Goal: Transaction & Acquisition: Purchase product/service

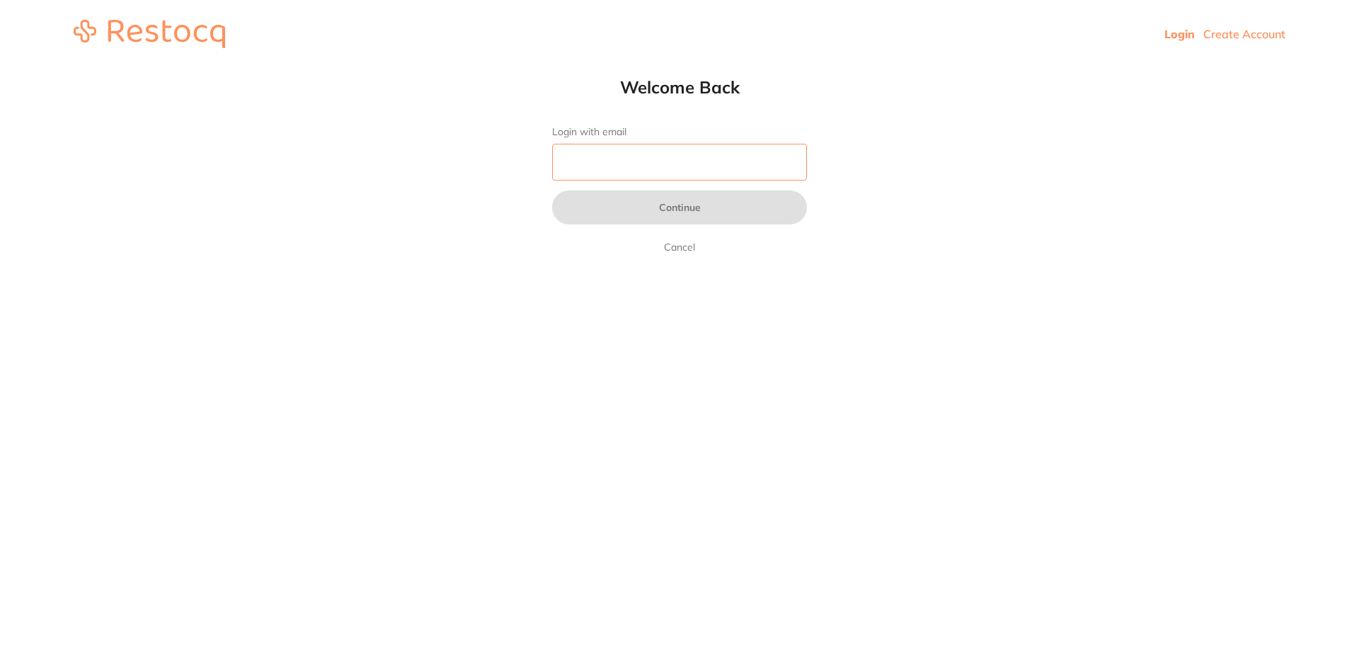
click at [632, 154] on input "Login with email" at bounding box center [679, 162] width 255 height 37
type input "[EMAIL_ADDRESS][DOMAIN_NAME]"
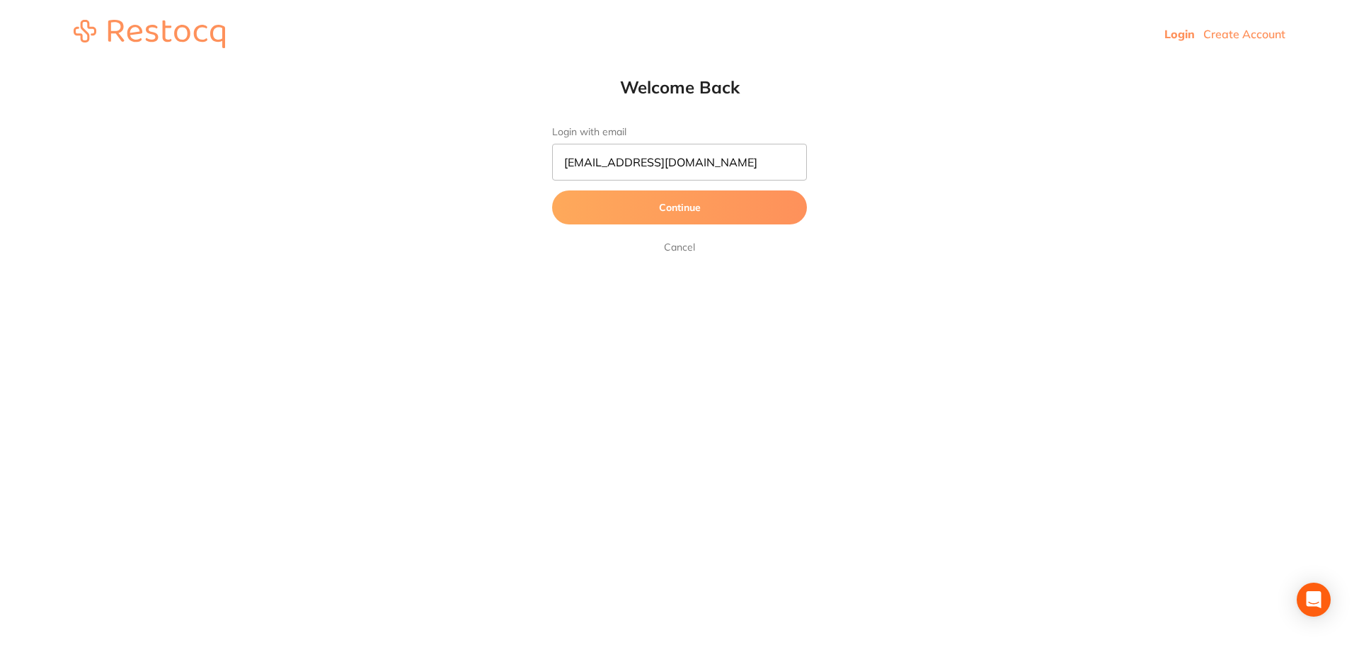
click at [639, 216] on button "Continue" at bounding box center [679, 207] width 255 height 34
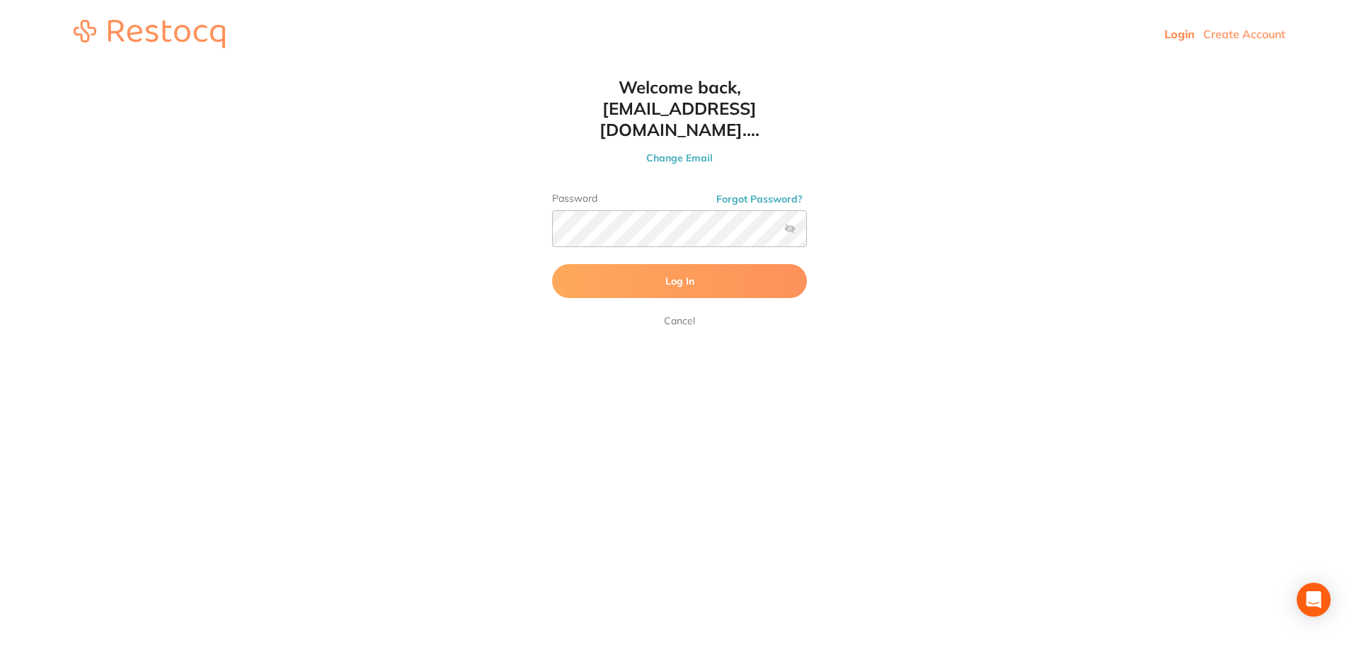
click at [618, 264] on button "Log In" at bounding box center [679, 281] width 255 height 34
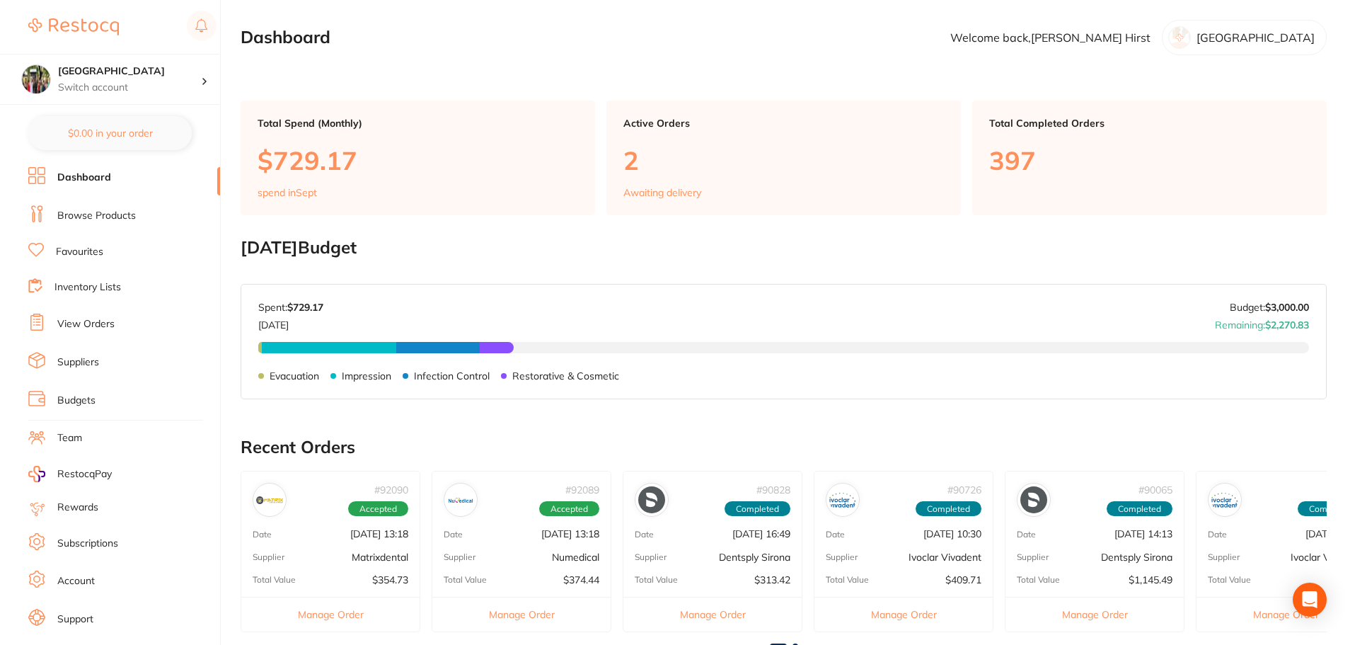
click at [84, 220] on link "Browse Products" at bounding box center [96, 216] width 79 height 14
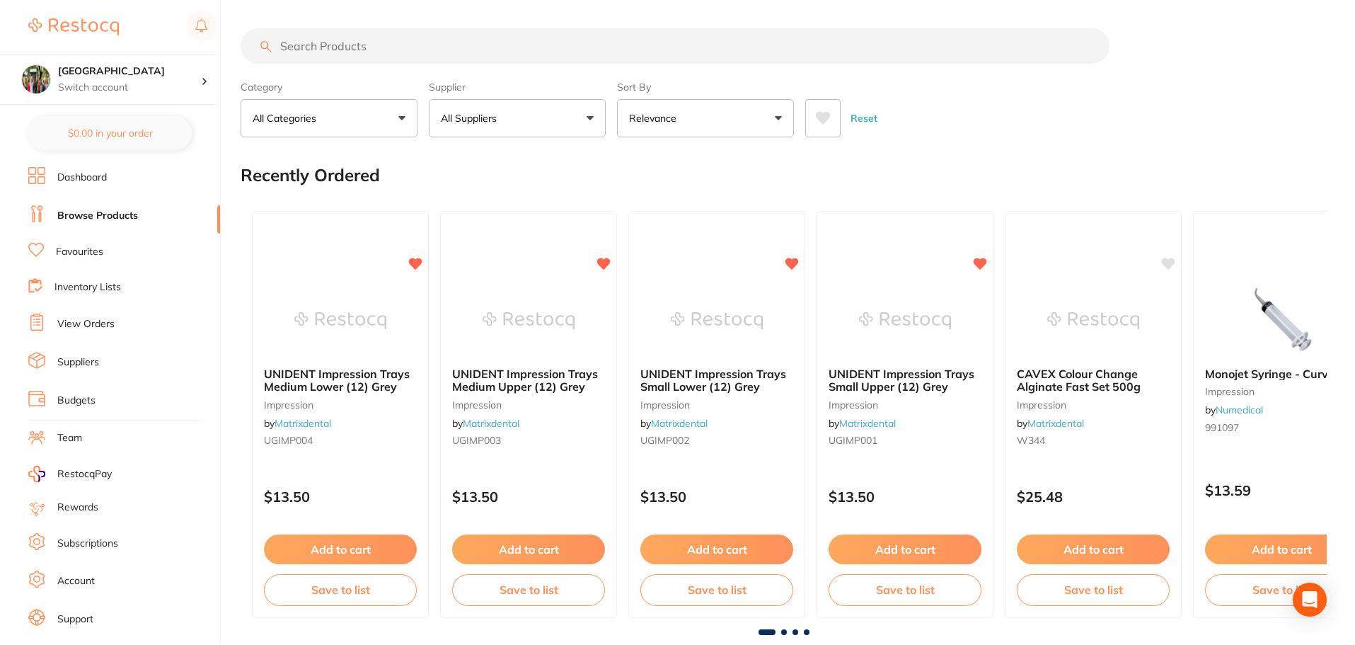
drag, startPoint x: 340, startPoint y: 57, endPoint x: 320, endPoint y: 71, distance: 24.9
click at [340, 57] on input "search" at bounding box center [675, 45] width 869 height 35
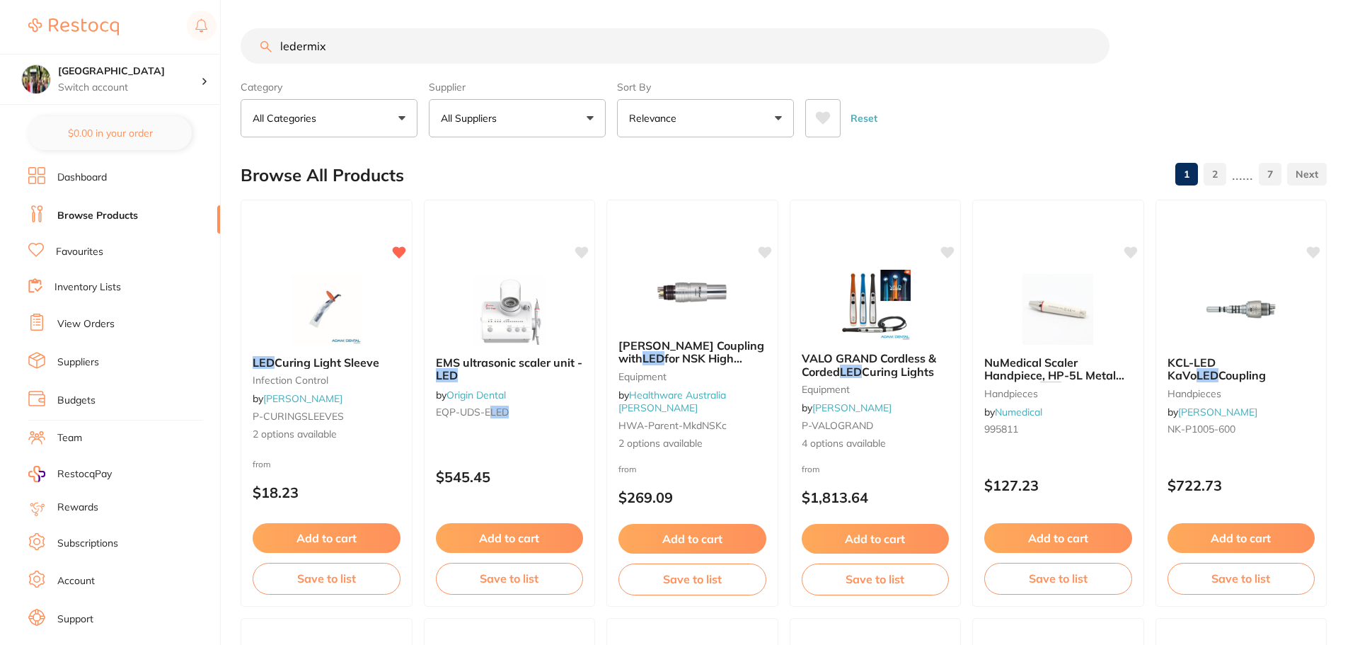
type input "ledermix"
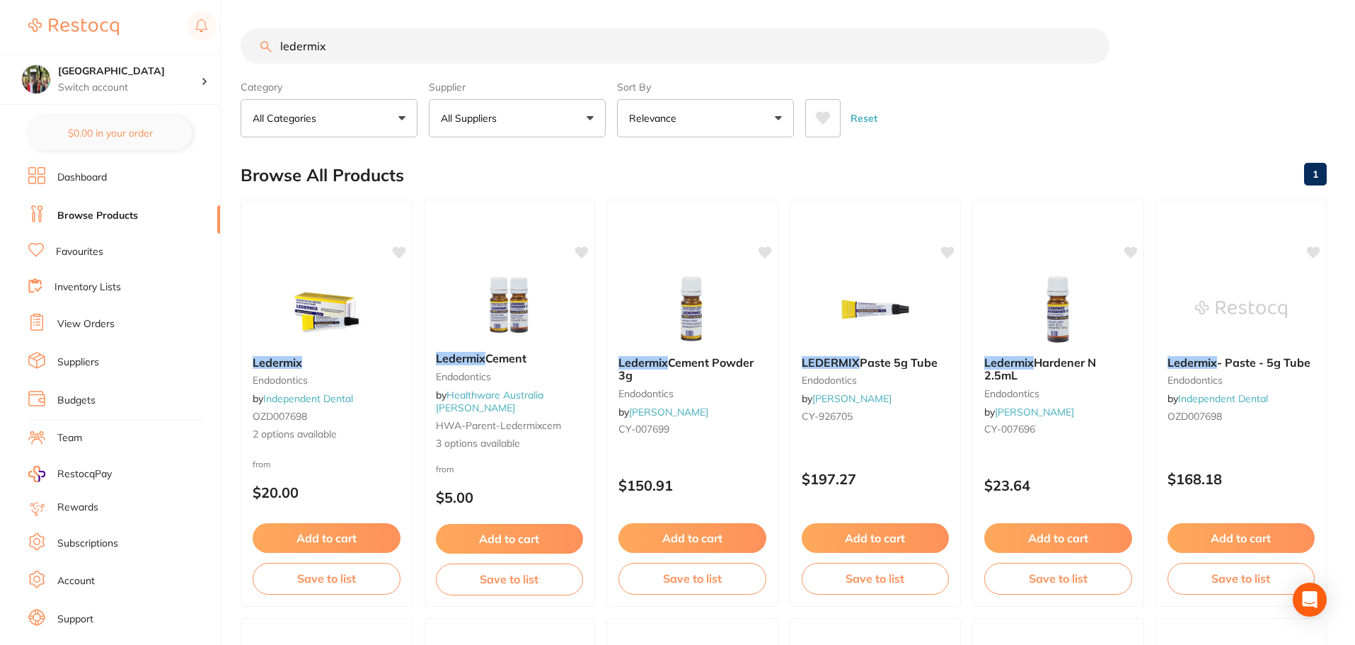
click at [708, 122] on button "Relevance" at bounding box center [705, 118] width 177 height 38
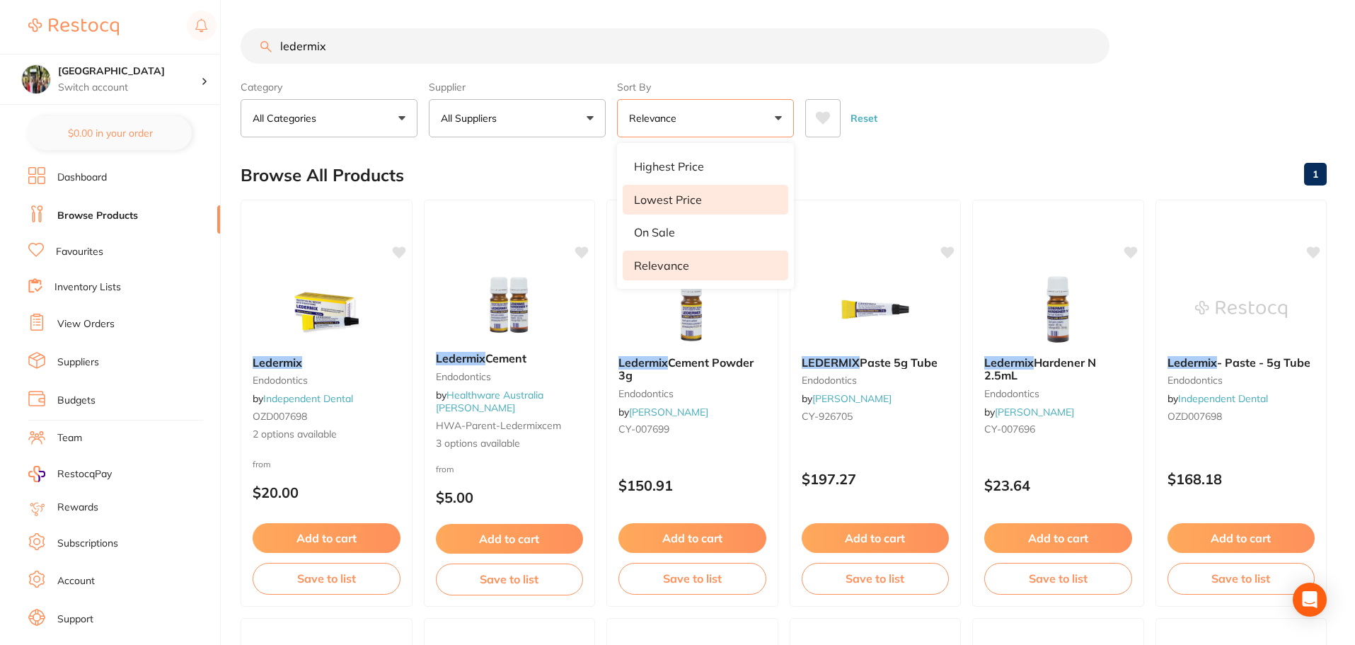
click at [703, 192] on li "Lowest Price" at bounding box center [706, 200] width 166 height 30
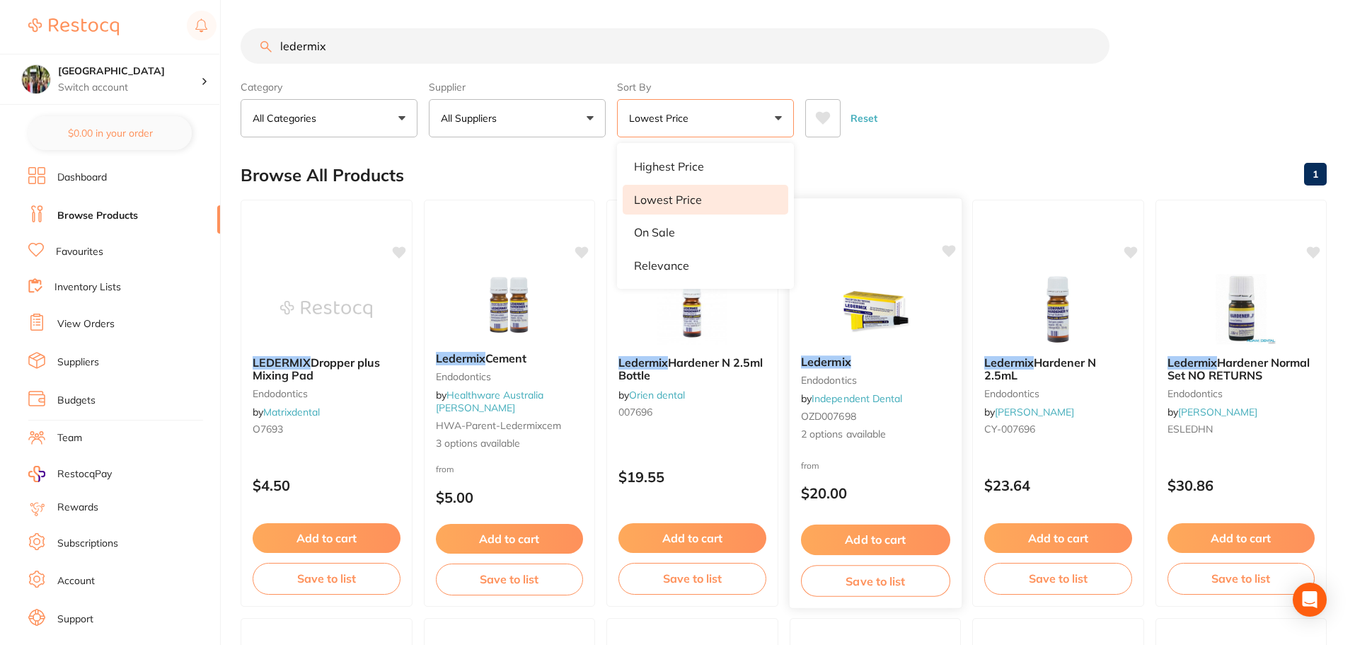
click at [833, 364] on em "Ledermix" at bounding box center [825, 362] width 50 height 14
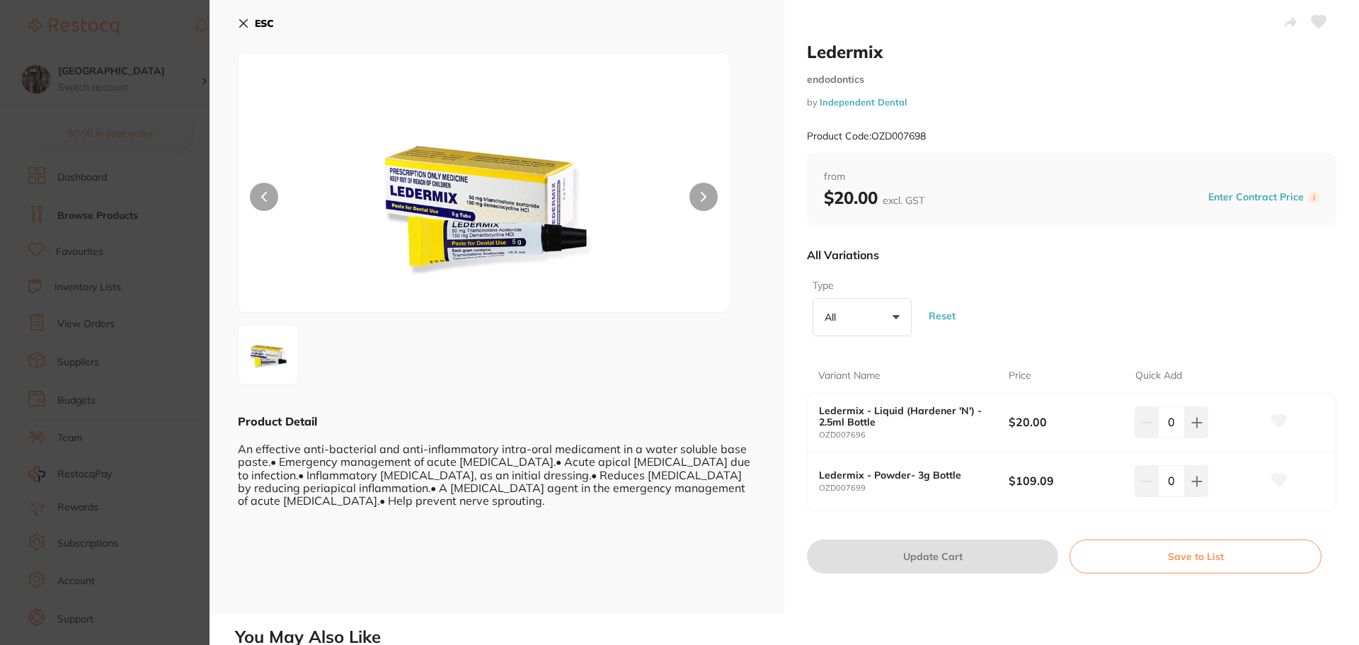
click at [254, 23] on button "ESC" at bounding box center [256, 23] width 36 height 24
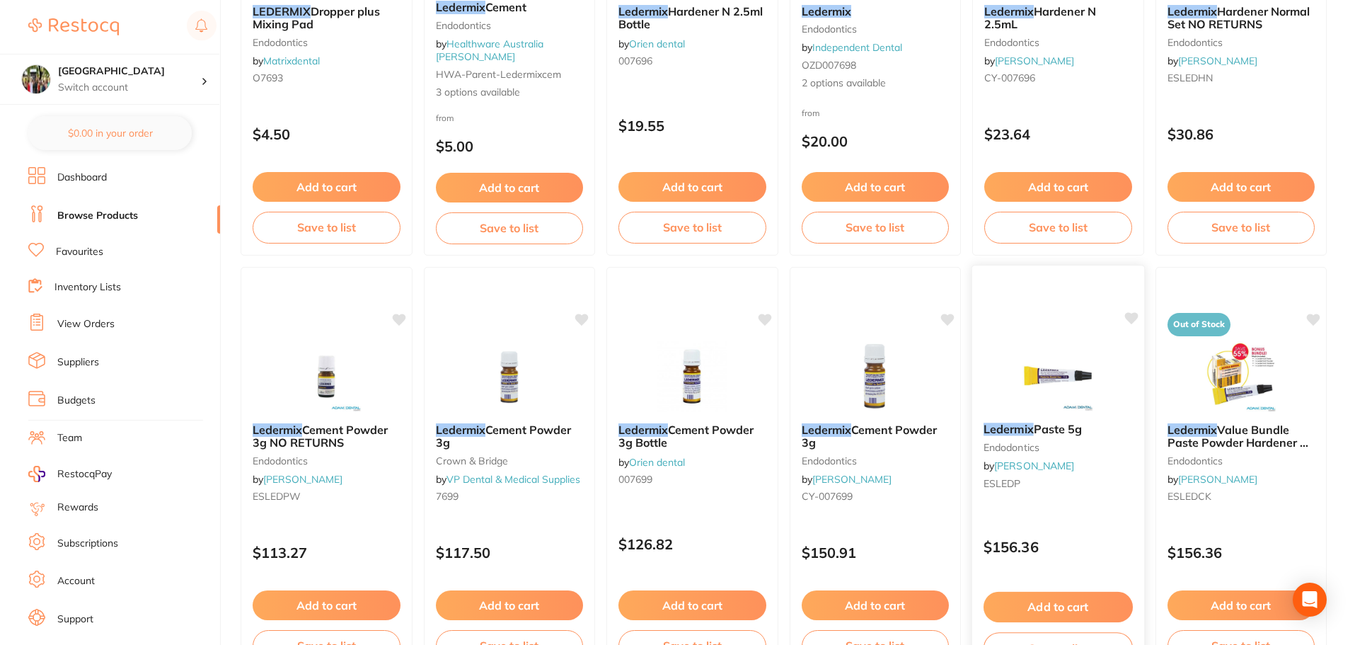
scroll to position [357, 0]
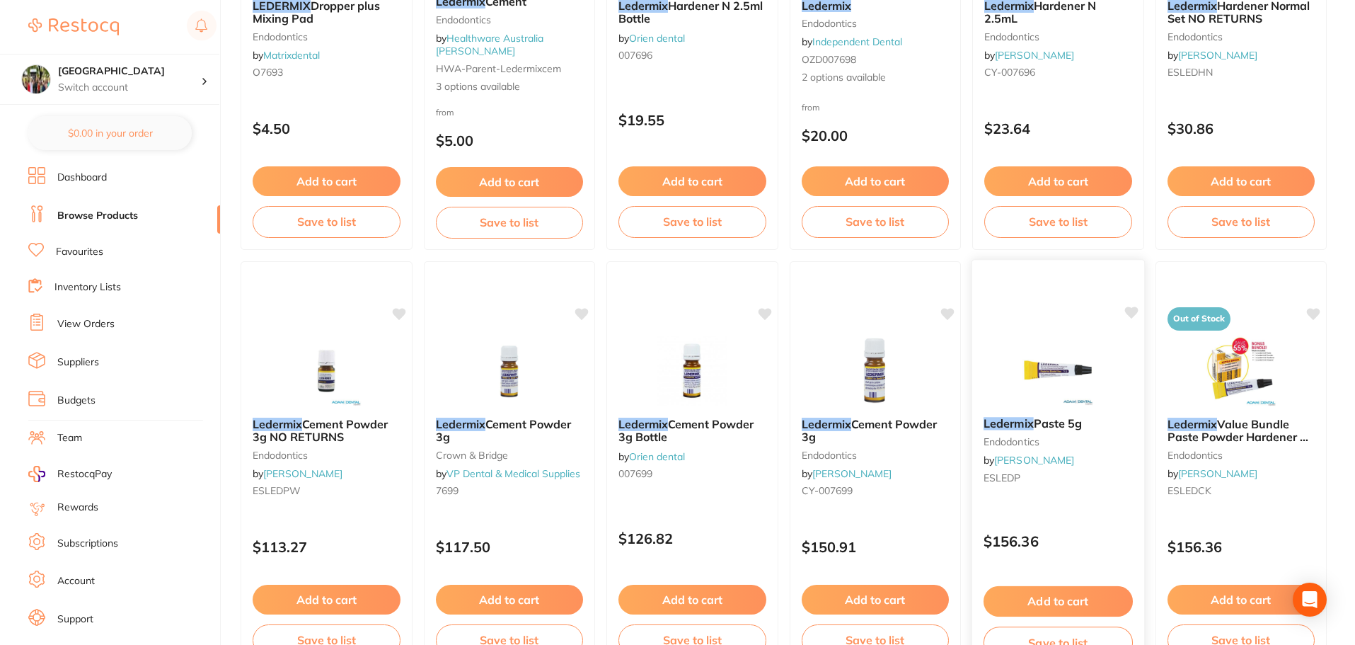
click at [1010, 426] on em "Ledermix" at bounding box center [1009, 423] width 50 height 14
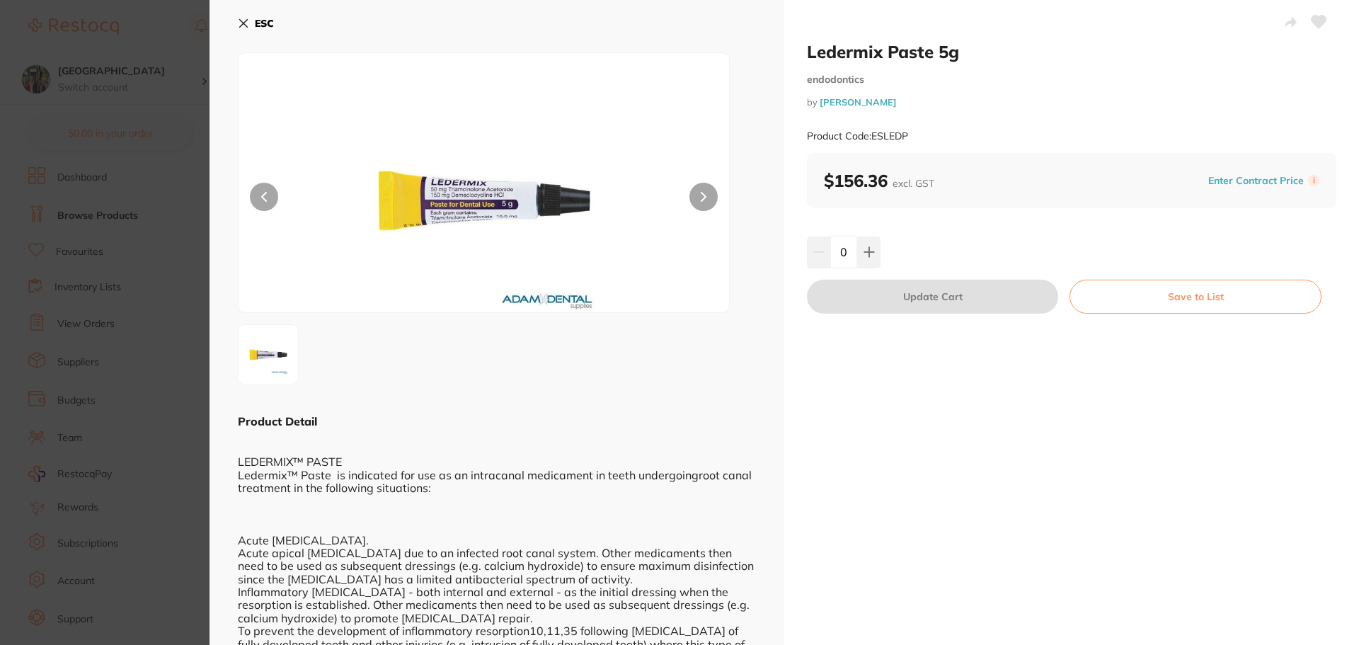
click at [253, 24] on button "ESC" at bounding box center [256, 23] width 36 height 24
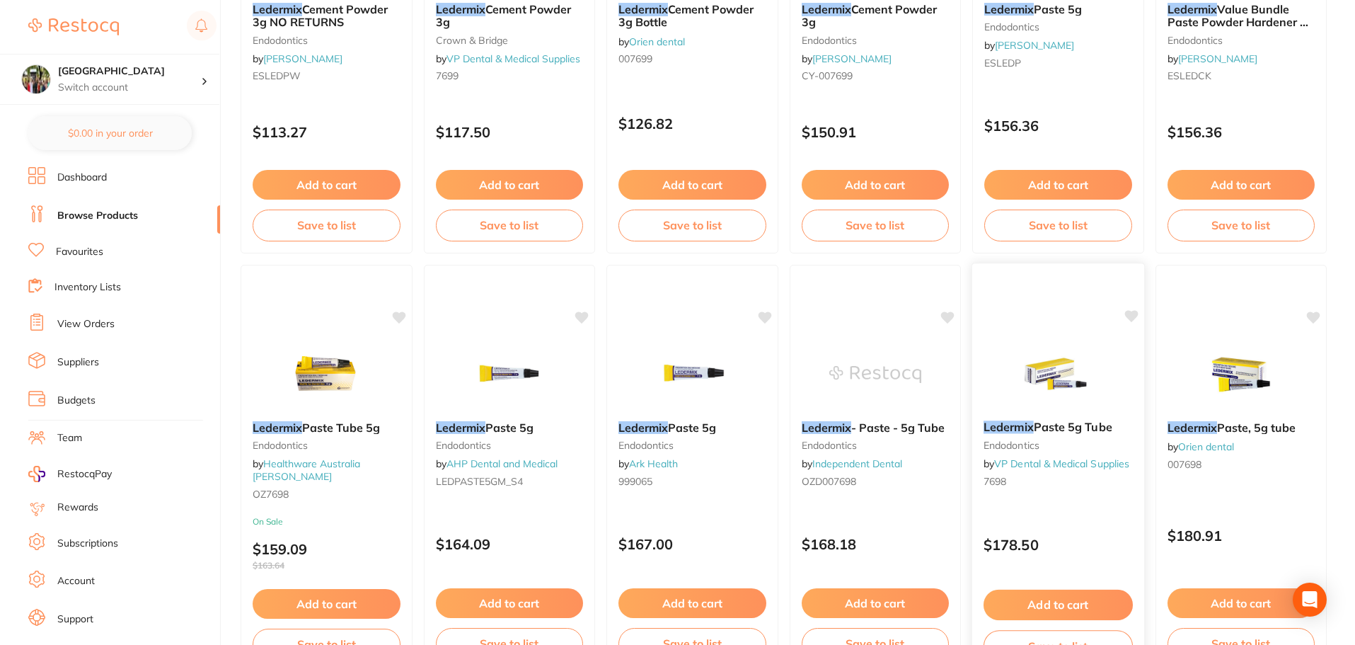
scroll to position [781, 0]
